Goal: Answer question/provide support

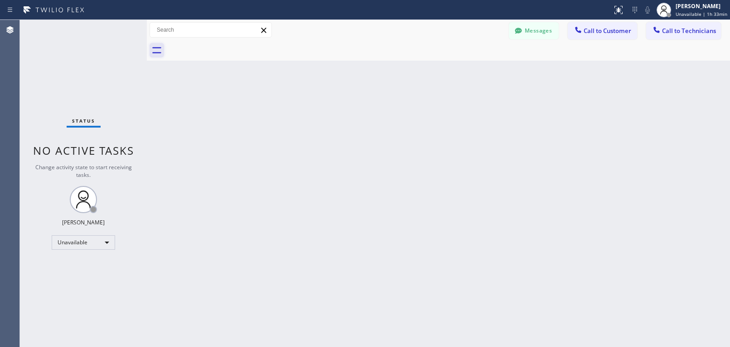
click at [161, 51] on icon at bounding box center [156, 50] width 14 height 14
click at [154, 48] on icon at bounding box center [156, 50] width 9 height 6
click at [158, 54] on icon at bounding box center [156, 50] width 14 height 14
click at [156, 42] on div at bounding box center [438, 50] width 583 height 20
click at [543, 34] on button "Messages" at bounding box center [534, 30] width 50 height 17
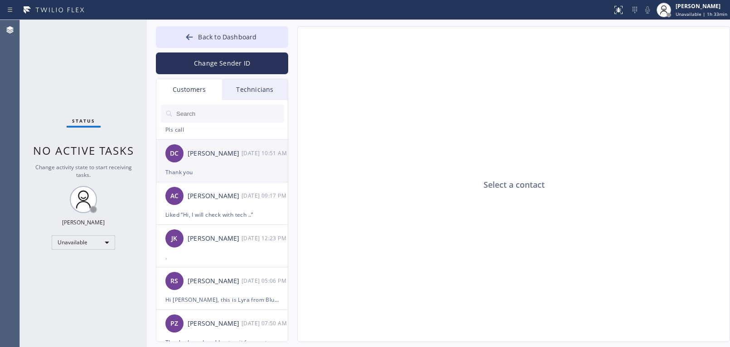
scroll to position [45, 0]
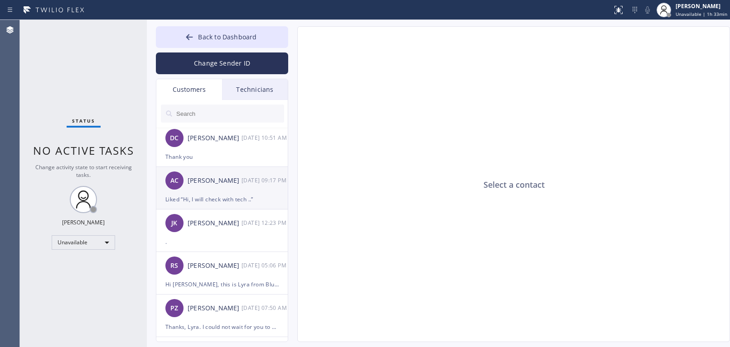
click at [225, 202] on div "Liked “Hi, I will check with tech ..”" at bounding box center [221, 199] width 113 height 10
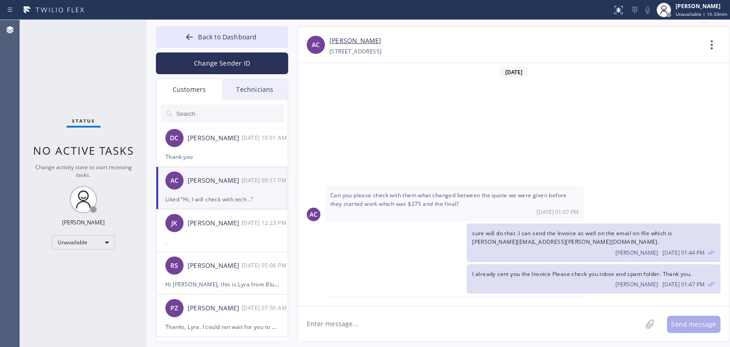
scroll to position [148, 0]
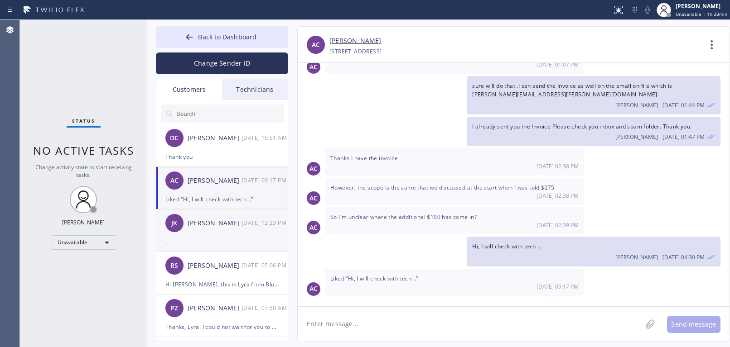
click at [220, 233] on div "[PERSON_NAME] [PERSON_NAME] [DATE] 12:23 PM" at bounding box center [222, 223] width 132 height 27
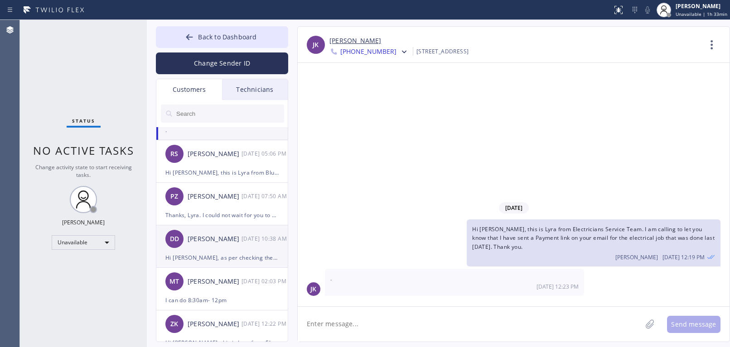
scroll to position [181, 0]
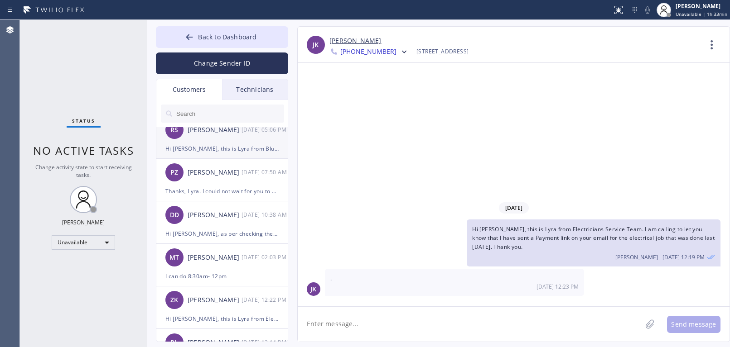
click at [210, 144] on div "Hi [PERSON_NAME], this is Lyra from Blue Moon Electrical in [GEOGRAPHIC_DATA]. …" at bounding box center [221, 149] width 113 height 10
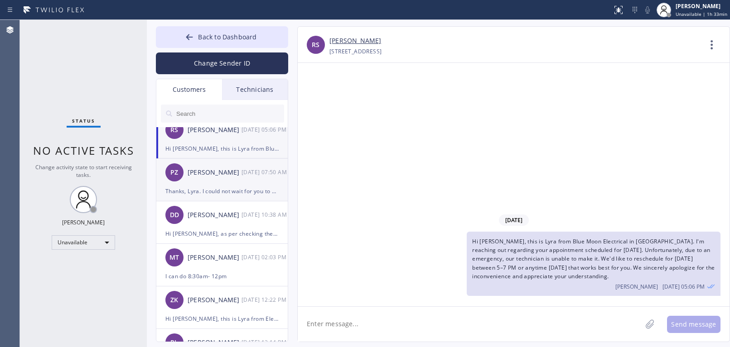
click at [201, 170] on div "[PERSON_NAME]" at bounding box center [215, 173] width 54 height 10
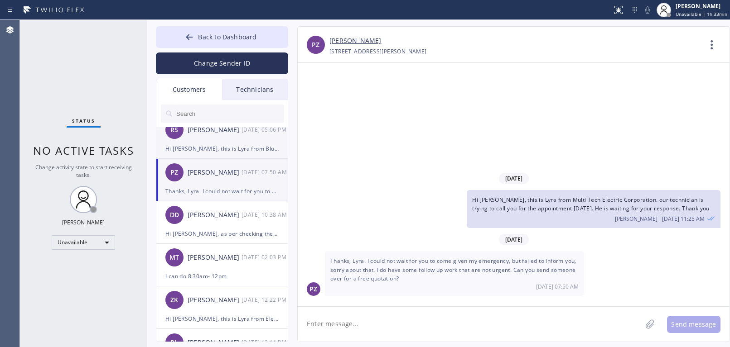
click at [206, 141] on div "RS [PERSON_NAME] [DATE] 05:06 PM" at bounding box center [222, 129] width 132 height 27
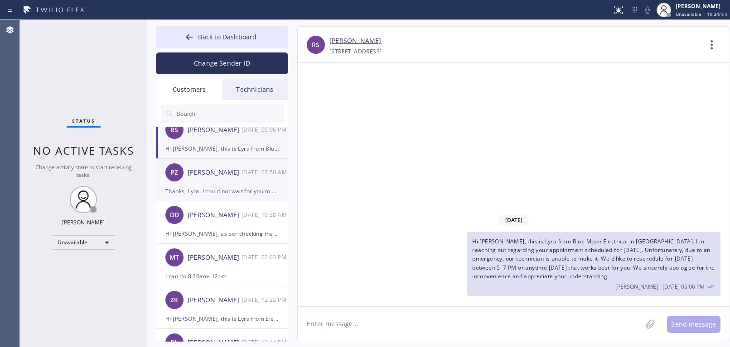
click at [209, 191] on div "Thanks, Lyra. I could not wait for you to come given my emergency, but failed t…" at bounding box center [221, 191] width 113 height 10
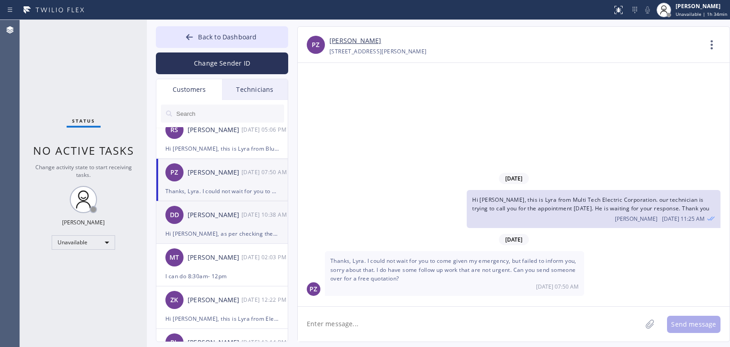
click at [217, 223] on div "DD [PERSON_NAME] [DATE] 10:38 AM" at bounding box center [222, 215] width 132 height 27
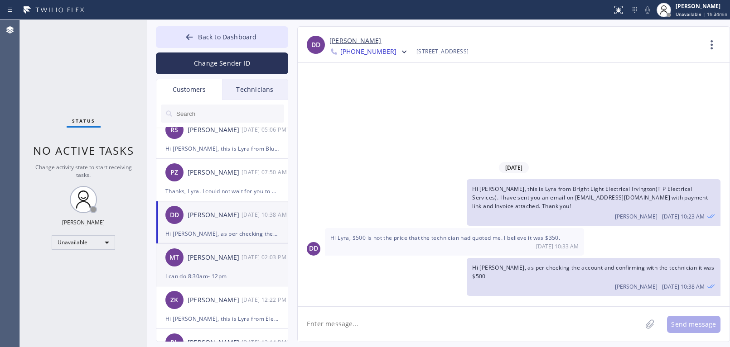
click at [226, 277] on div "I can do 8:30am- 12pm" at bounding box center [221, 276] width 113 height 10
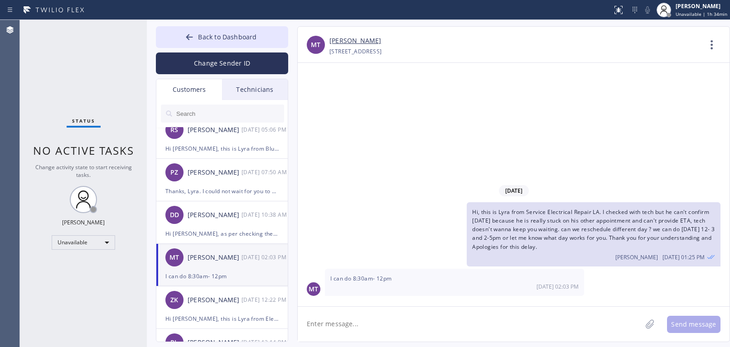
click at [221, 274] on div "I can do 8:30am- 12pm" at bounding box center [221, 276] width 113 height 10
click at [215, 270] on div "MT [PERSON_NAME] [DATE] 02:03 PM" at bounding box center [222, 257] width 132 height 27
click at [217, 301] on div "[PERSON_NAME]" at bounding box center [215, 300] width 54 height 10
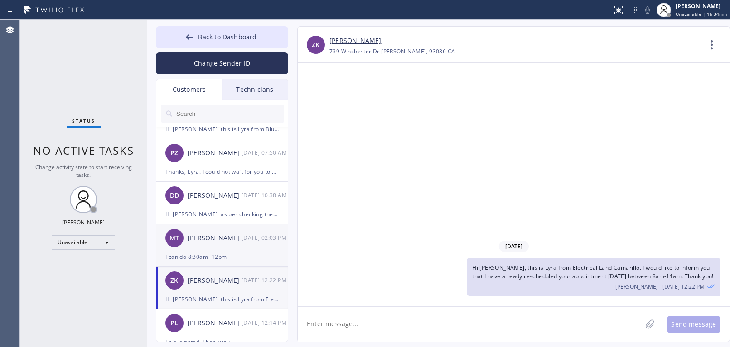
scroll to position [211, 0]
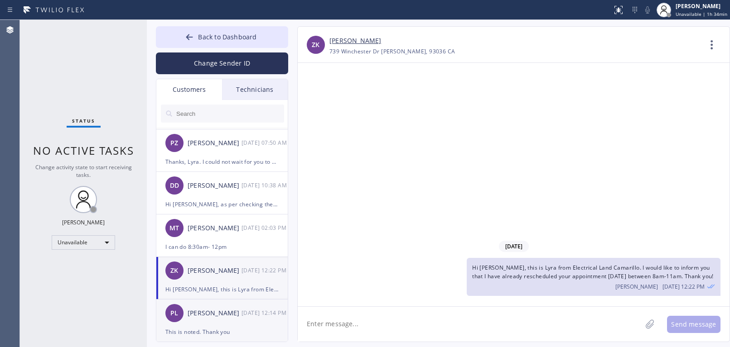
click at [212, 318] on div "[PERSON_NAME]" at bounding box center [215, 313] width 54 height 10
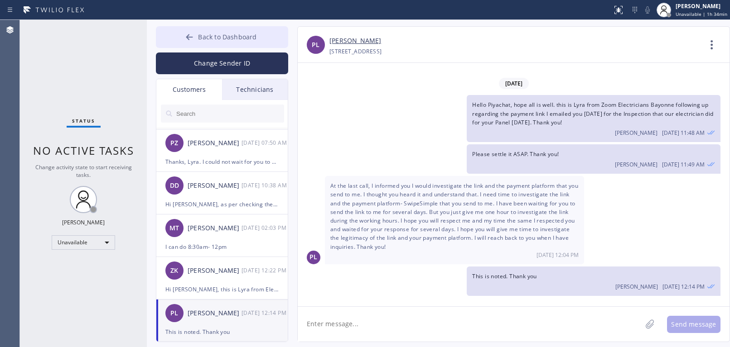
click at [198, 40] on button "Back to Dashboard" at bounding box center [222, 37] width 132 height 22
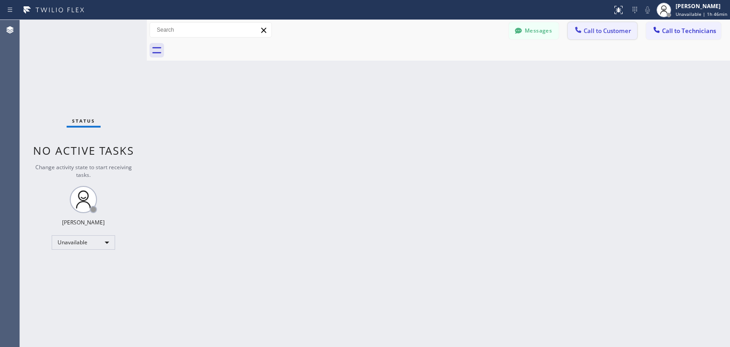
click at [630, 28] on span "Call to Customer" at bounding box center [607, 31] width 48 height 8
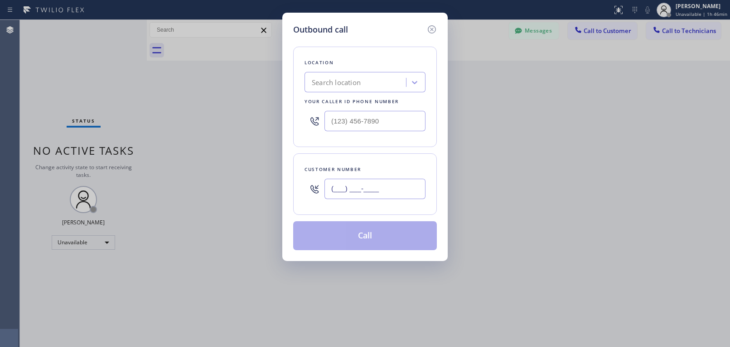
click at [361, 187] on input "(___) ___-____" at bounding box center [374, 189] width 101 height 20
paste input "541) 531-8710"
type input "[PHONE_NUMBER]"
click at [362, 83] on div "Search location" at bounding box center [356, 83] width 99 height 16
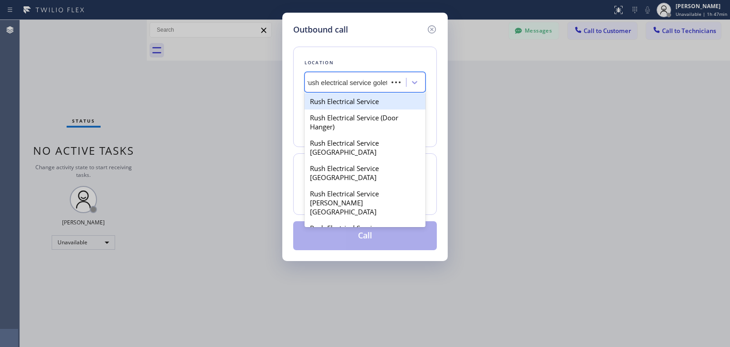
type input "rush electrical service goleta"
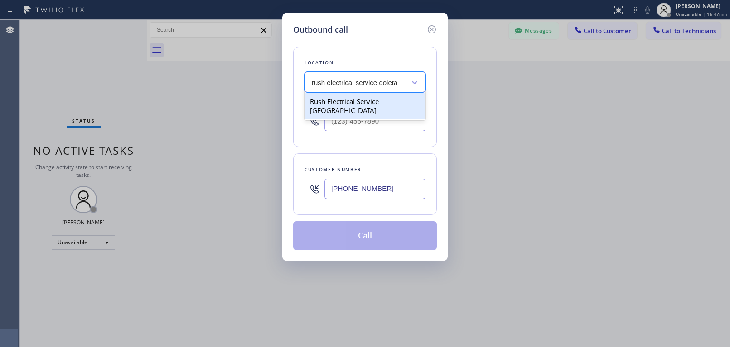
click at [363, 103] on div "Rush Electrical Service [GEOGRAPHIC_DATA]" at bounding box center [364, 105] width 121 height 25
type input "[PHONE_NUMBER]"
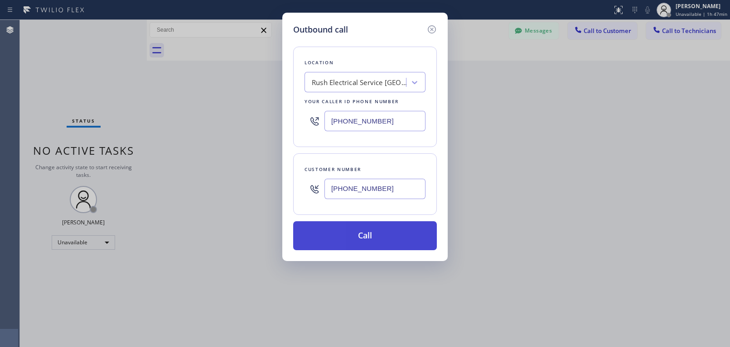
click at [377, 236] on button "Call" at bounding box center [365, 235] width 144 height 29
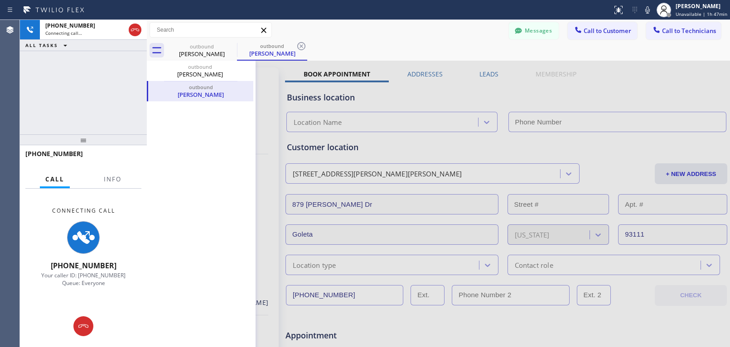
type input "[PHONE_NUMBER]"
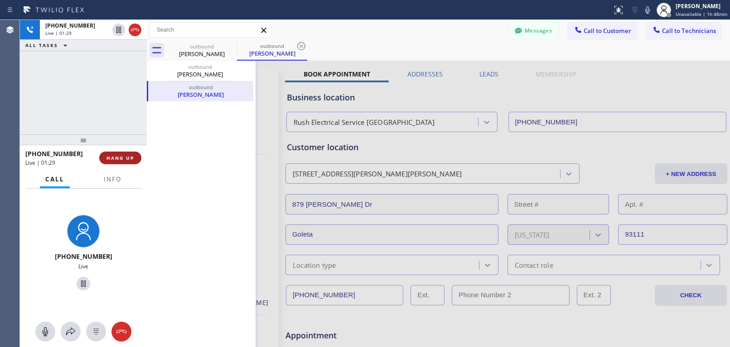
click at [115, 156] on span "HANG UP" at bounding box center [120, 158] width 28 height 6
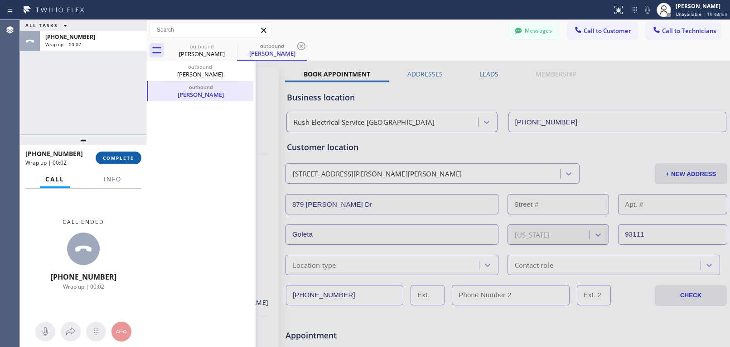
click at [122, 160] on span "COMPLETE" at bounding box center [118, 158] width 31 height 6
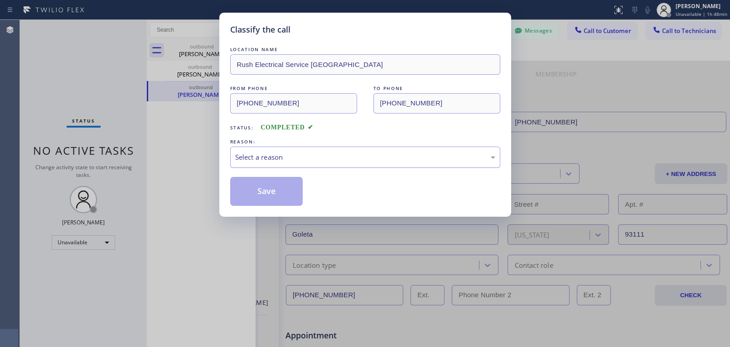
click at [288, 157] on div "Select a reason" at bounding box center [365, 157] width 260 height 10
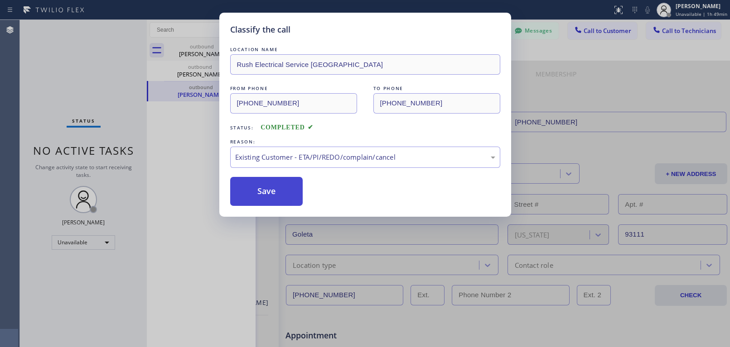
click at [275, 190] on button "Save" at bounding box center [266, 191] width 73 height 29
